Goal: Navigation & Orientation: Find specific page/section

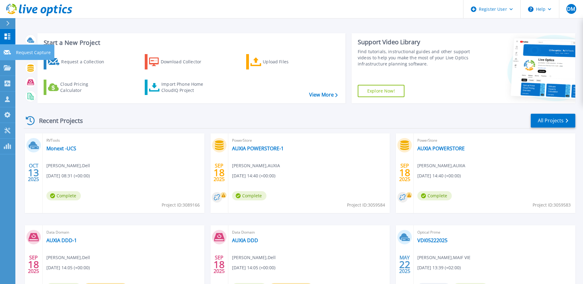
click at [5, 54] on icon at bounding box center [7, 52] width 7 height 5
click at [7, 40] on link "Dashboard Dashboard" at bounding box center [7, 37] width 15 height 16
